Goal: Navigation & Orientation: Go to known website

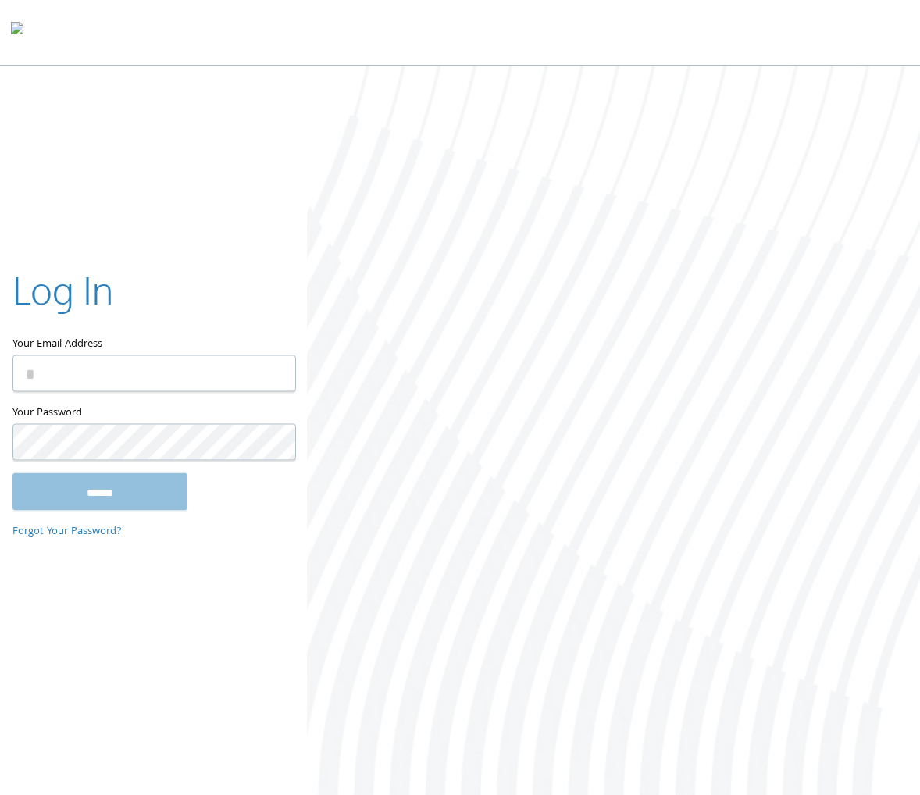
type input "**********"
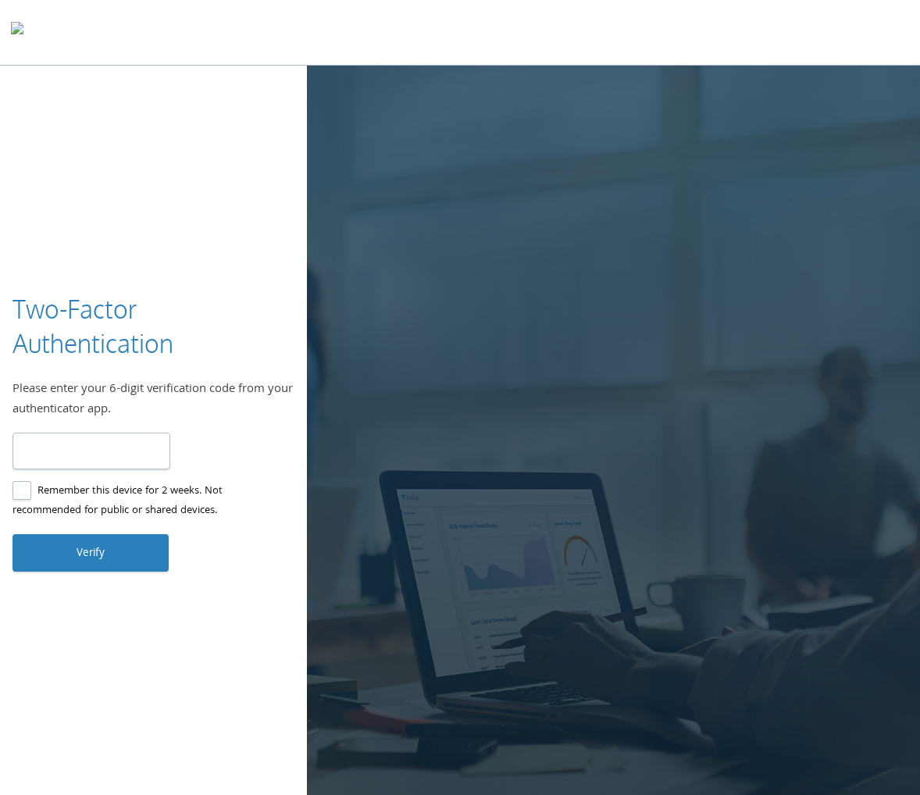
click at [176, 495] on div "Two-Factor Authentication Please enter your 6-digit verification code from your…" at bounding box center [460, 424] width 920 height 848
click at [146, 462] on input "number" at bounding box center [91, 450] width 158 height 37
type input "******"
